Goal: Register for event/course

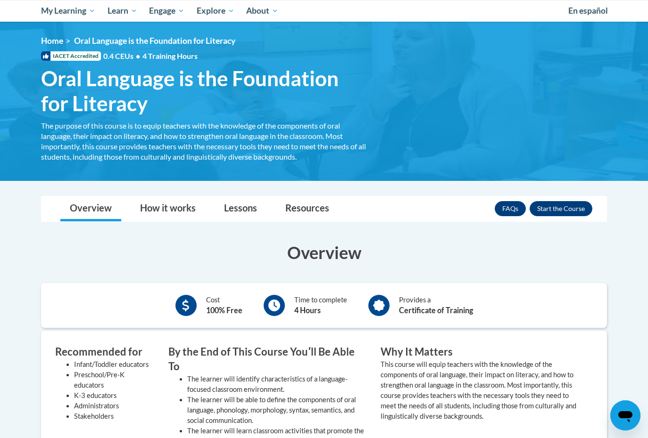
scroll to position [96, 0]
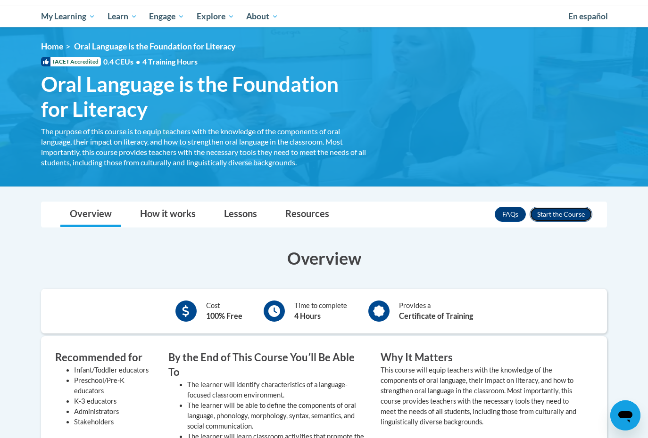
click at [551, 214] on button "Enroll" at bounding box center [560, 214] width 63 height 15
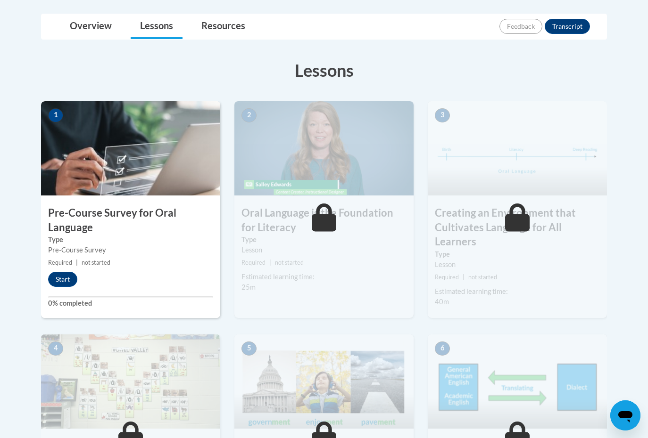
scroll to position [223, 0]
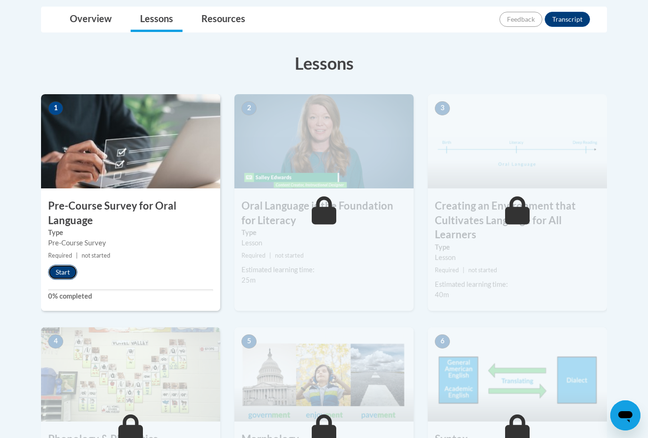
click at [66, 274] on button "Start" at bounding box center [62, 272] width 29 height 15
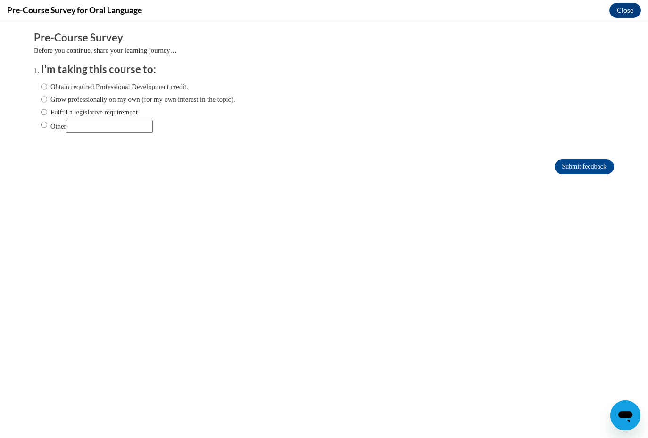
scroll to position [0, 0]
click at [45, 101] on input "Grow professionally on my own (for my own interest in the topic)." at bounding box center [44, 99] width 6 height 10
radio input "true"
click at [562, 163] on input "Submit feedback" at bounding box center [583, 166] width 59 height 15
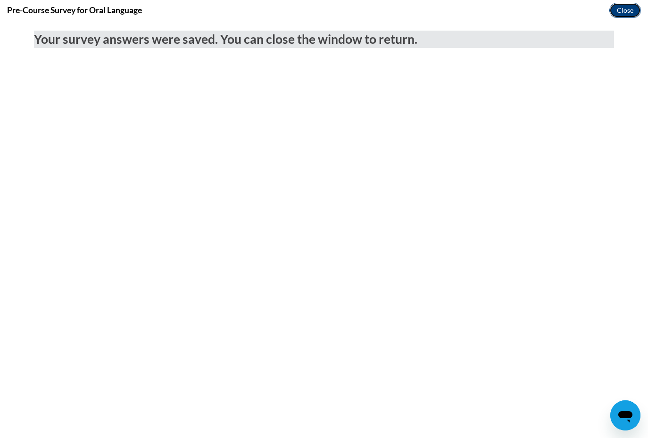
click at [618, 15] on button "Close" at bounding box center [625, 10] width 32 height 15
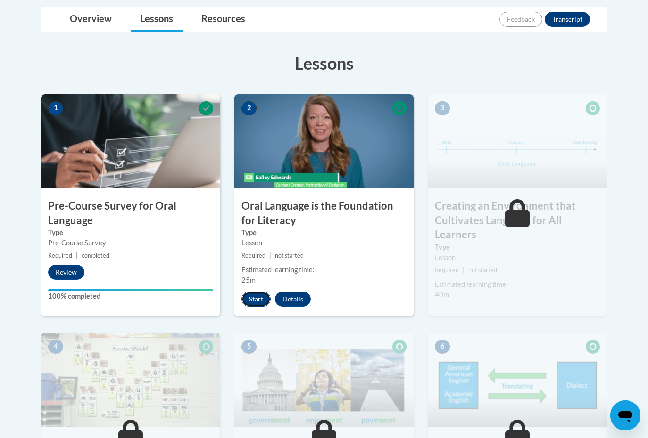
click at [257, 296] on button "Start" at bounding box center [255, 299] width 29 height 15
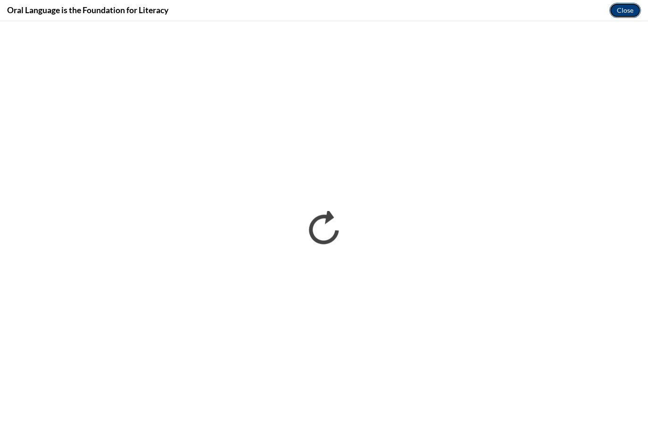
click at [624, 12] on button "Close" at bounding box center [625, 10] width 32 height 15
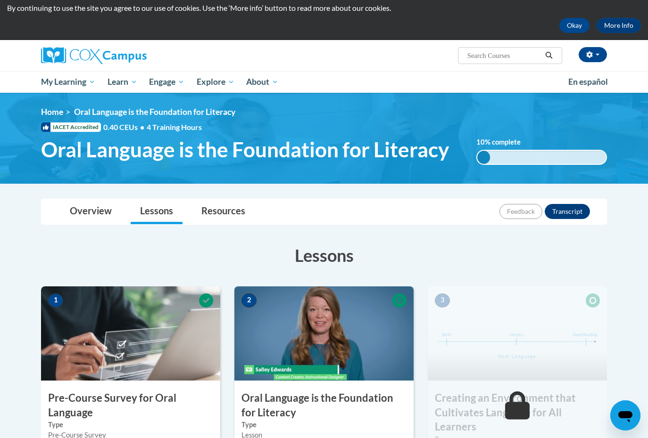
scroll to position [40, 0]
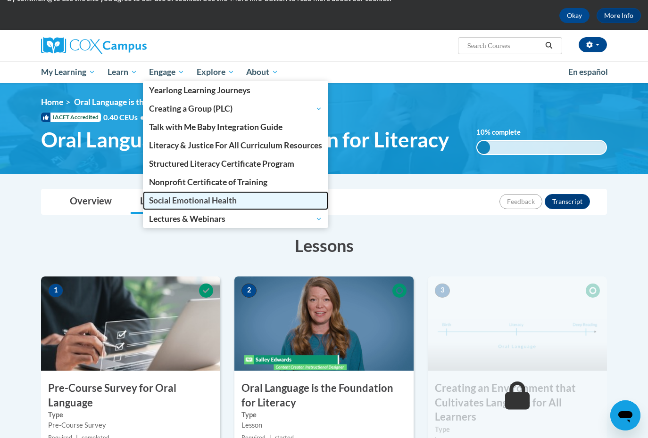
click at [190, 198] on span "Social Emotional Health" at bounding box center [193, 201] width 88 height 10
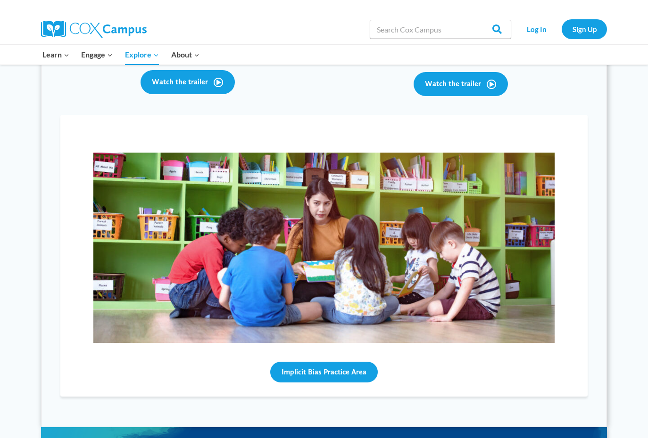
scroll to position [678, 0]
